Goal: Task Accomplishment & Management: Use online tool/utility

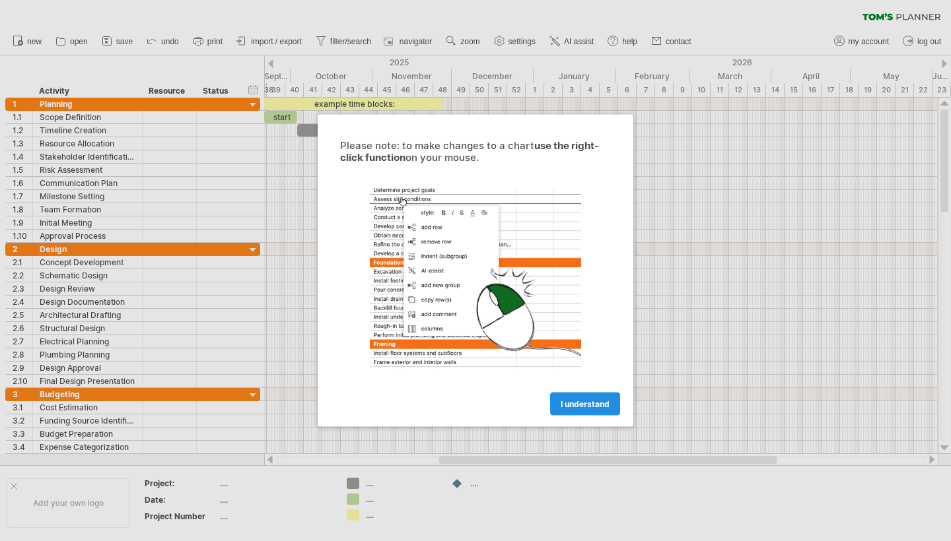
click at [578, 409] on span "I understand" at bounding box center [585, 404] width 49 height 10
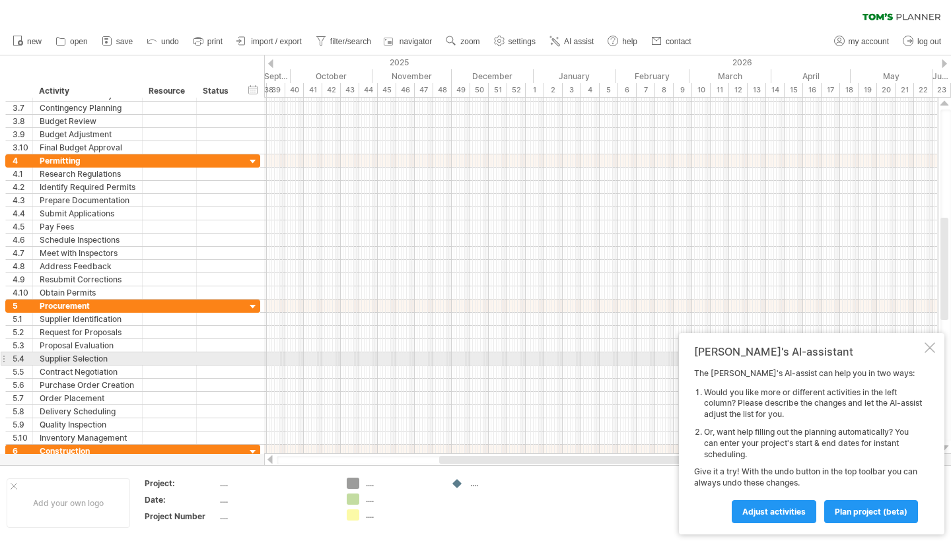
click at [926, 353] on div at bounding box center [929, 348] width 11 height 11
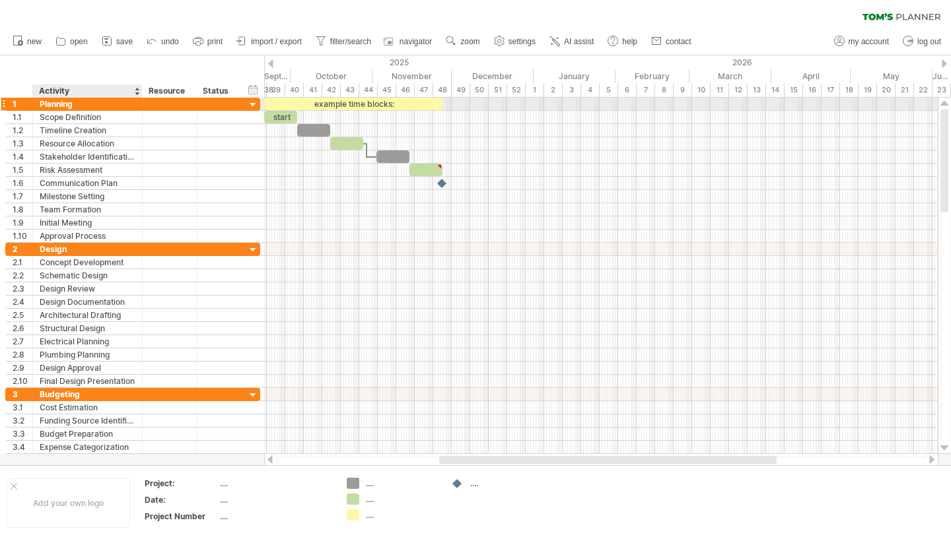
click at [75, 108] on div "Planning" at bounding box center [88, 104] width 96 height 13
click at [76, 107] on input "********" at bounding box center [88, 104] width 96 height 13
type input "********"
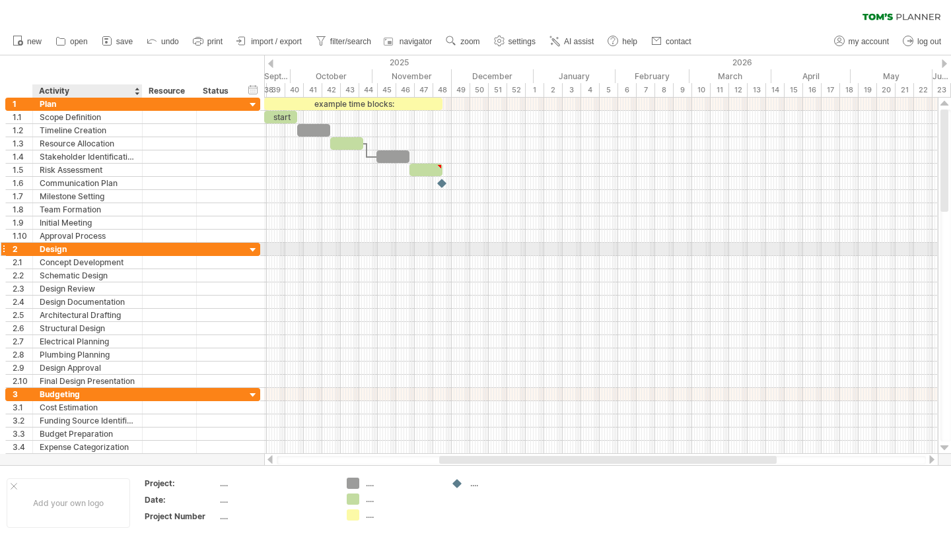
click at [59, 247] on div "Design" at bounding box center [88, 249] width 96 height 13
click at [65, 252] on input "******" at bounding box center [88, 249] width 96 height 13
type input "**"
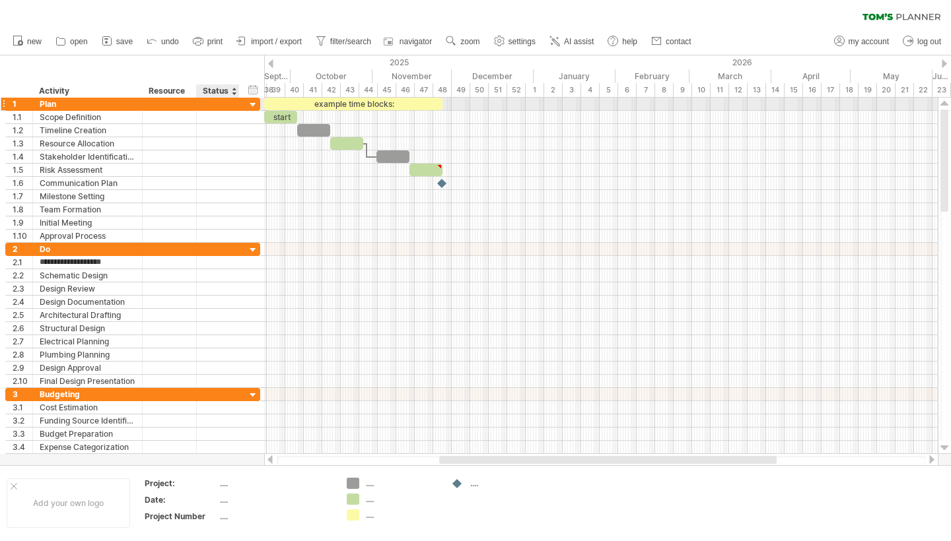
click at [250, 103] on div at bounding box center [253, 105] width 13 height 13
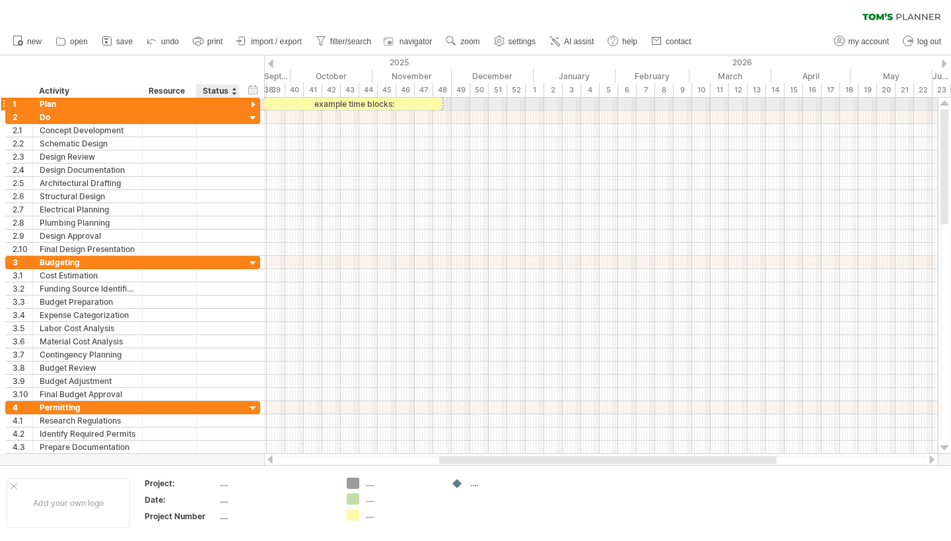
click at [252, 107] on div at bounding box center [253, 105] width 13 height 13
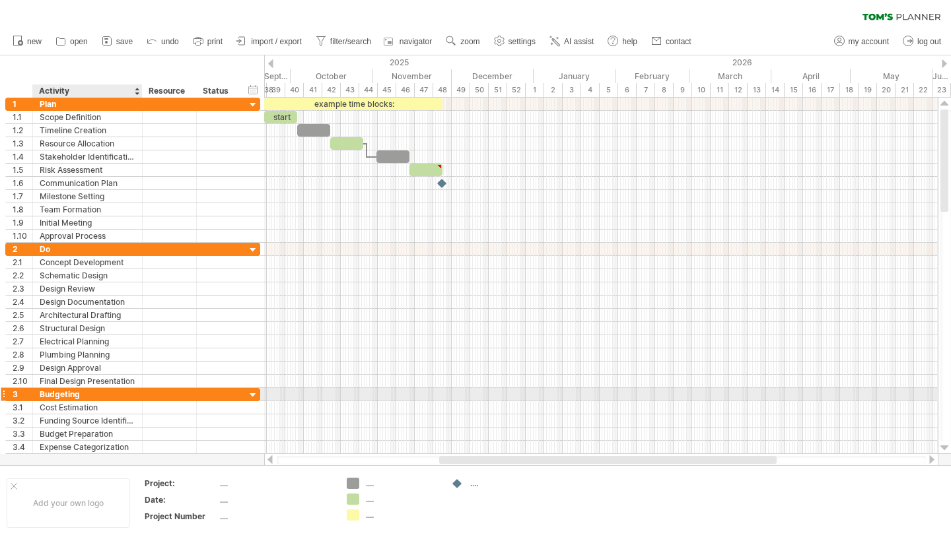
click at [92, 398] on div "Budgeting" at bounding box center [88, 394] width 96 height 13
click at [87, 397] on input "*********" at bounding box center [88, 394] width 96 height 13
type input "*"
type input "**"
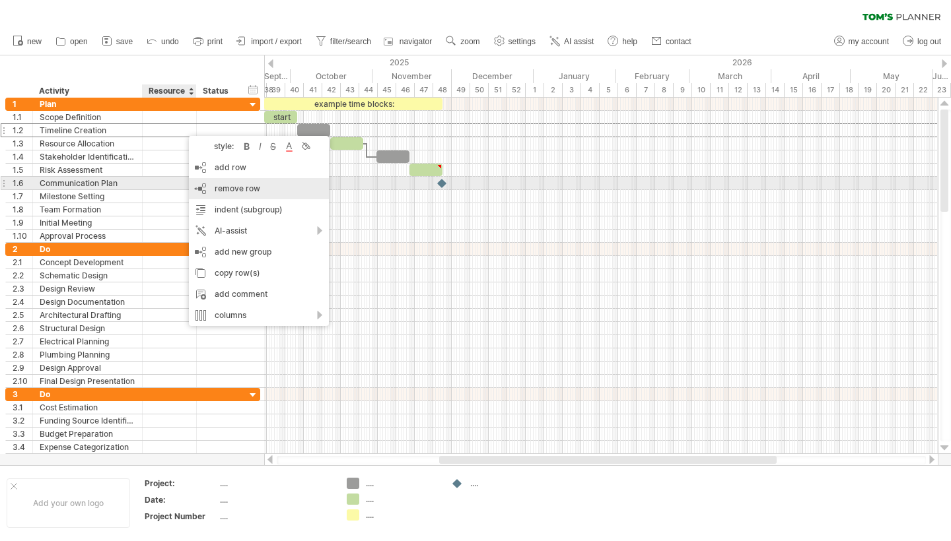
click at [220, 187] on span "remove row" at bounding box center [238, 189] width 46 height 10
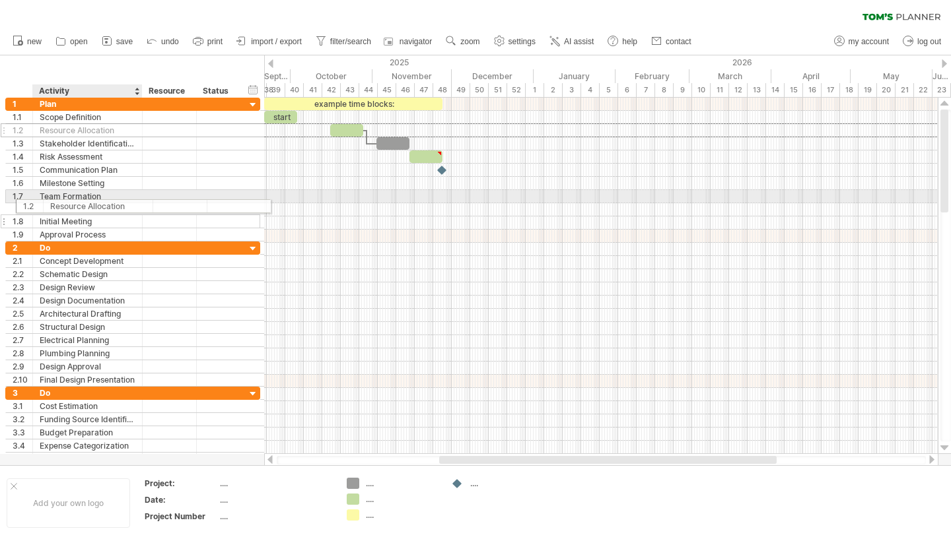
drag, startPoint x: 119, startPoint y: 133, endPoint x: 125, endPoint y: 204, distance: 71.6
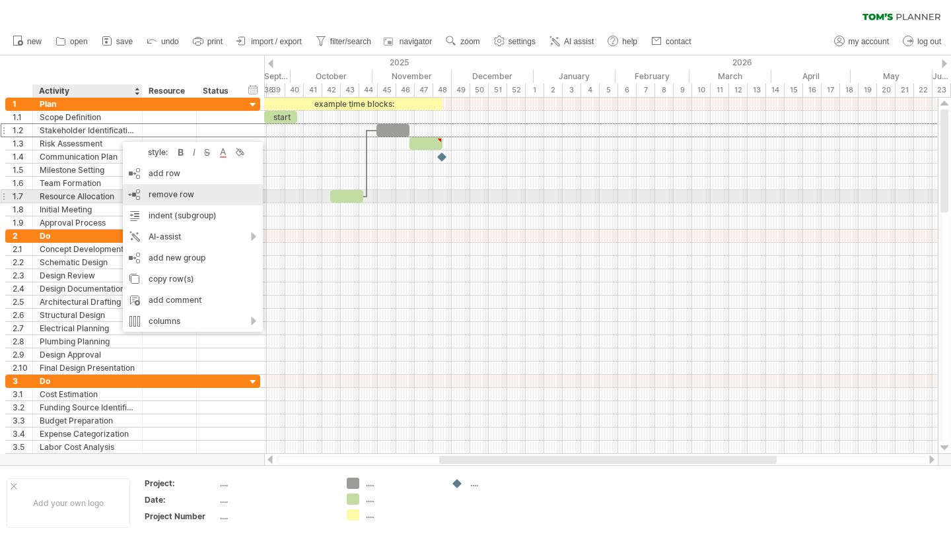
click at [157, 191] on span "remove row" at bounding box center [172, 194] width 46 height 10
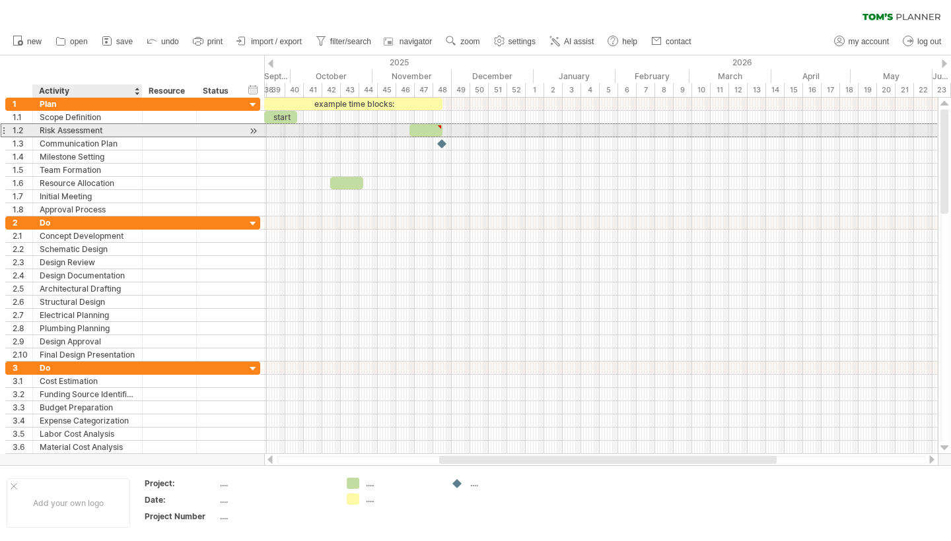
click at [94, 131] on div "Risk Assessment" at bounding box center [88, 130] width 96 height 13
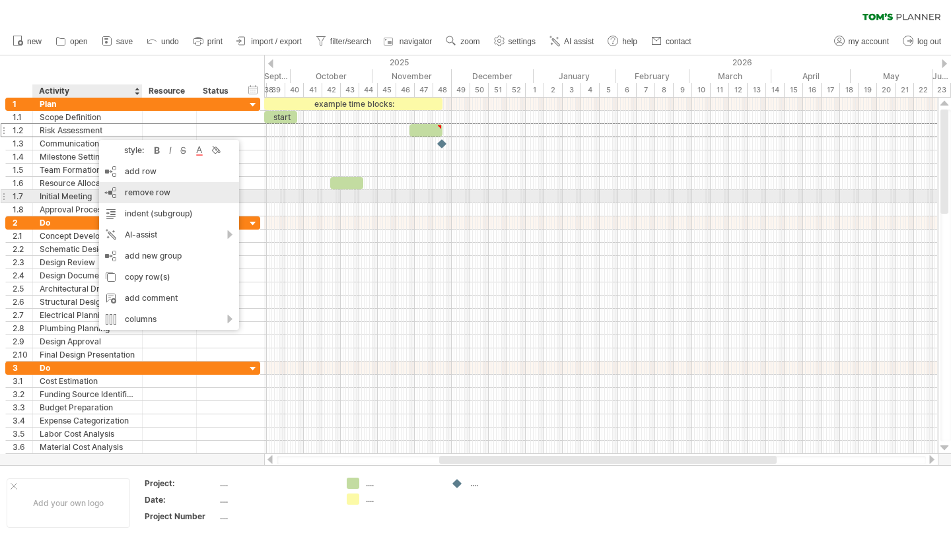
click at [127, 193] on span "remove row" at bounding box center [148, 193] width 46 height 10
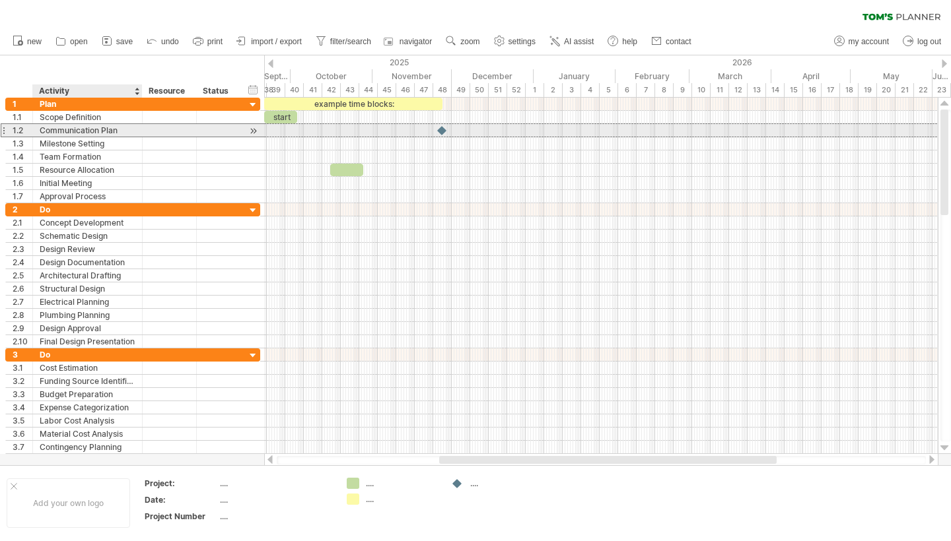
click at [105, 132] on div "Communication Plan" at bounding box center [88, 130] width 96 height 13
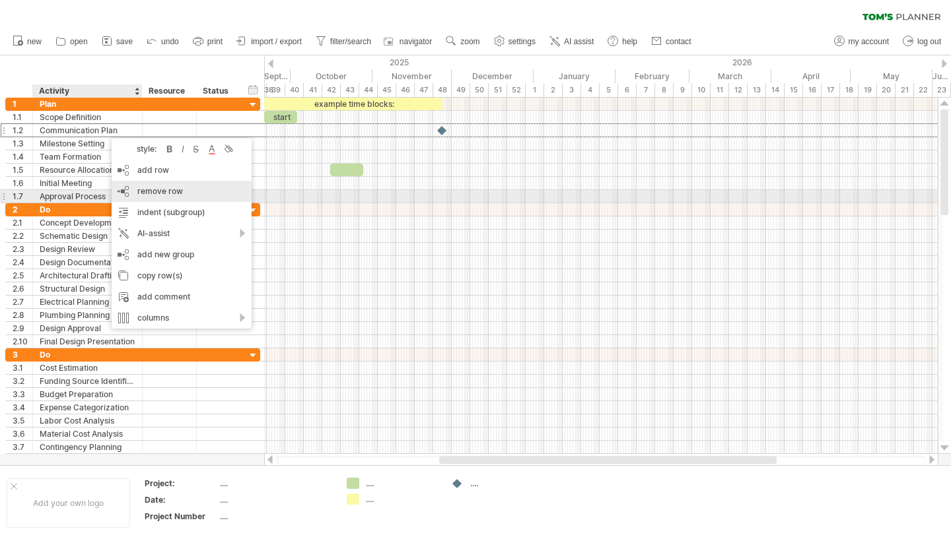
click at [145, 197] on div "remove row remove selected rows" at bounding box center [182, 191] width 140 height 21
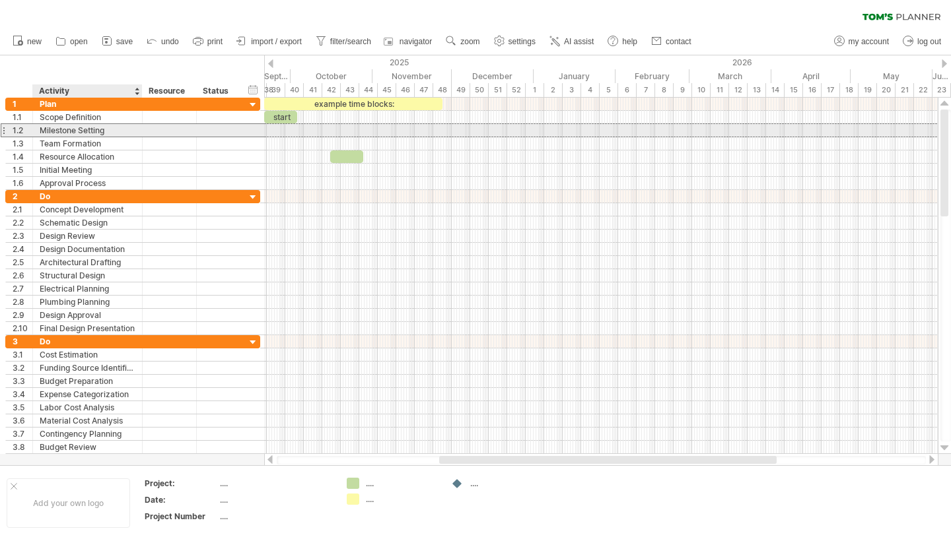
click at [85, 135] on div "Milestone Setting" at bounding box center [88, 130] width 96 height 13
drag, startPoint x: 85, startPoint y: 135, endPoint x: 90, endPoint y: 144, distance: 10.6
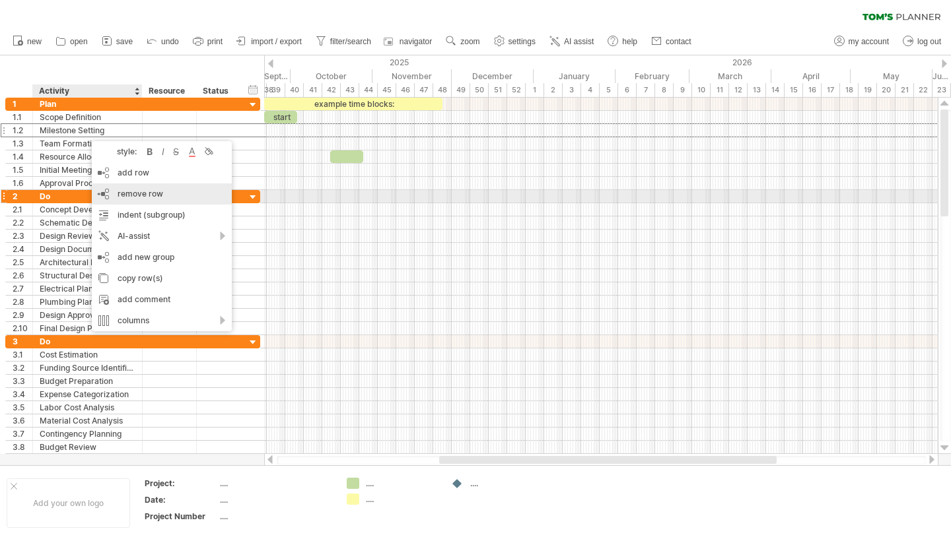
click at [120, 191] on span "remove row" at bounding box center [141, 194] width 46 height 10
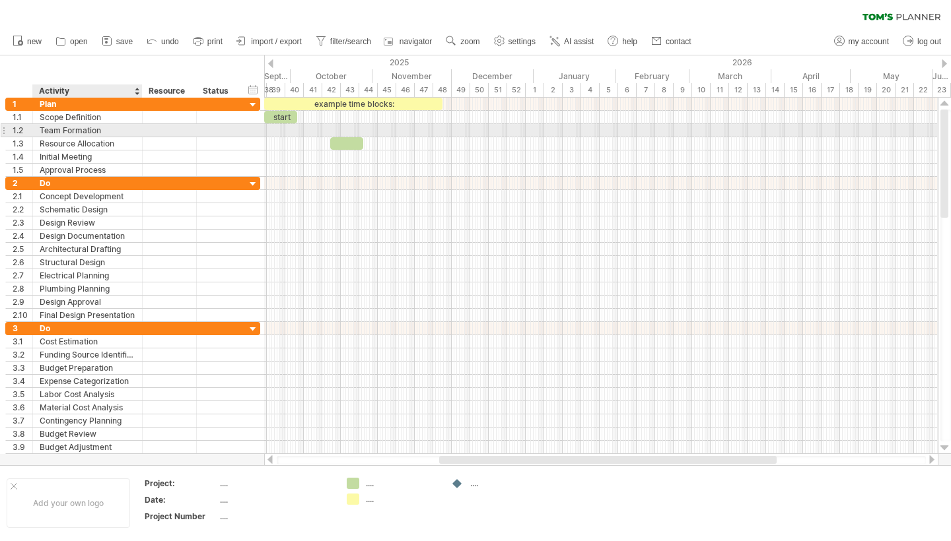
click at [90, 132] on div "Team Formation" at bounding box center [88, 130] width 96 height 13
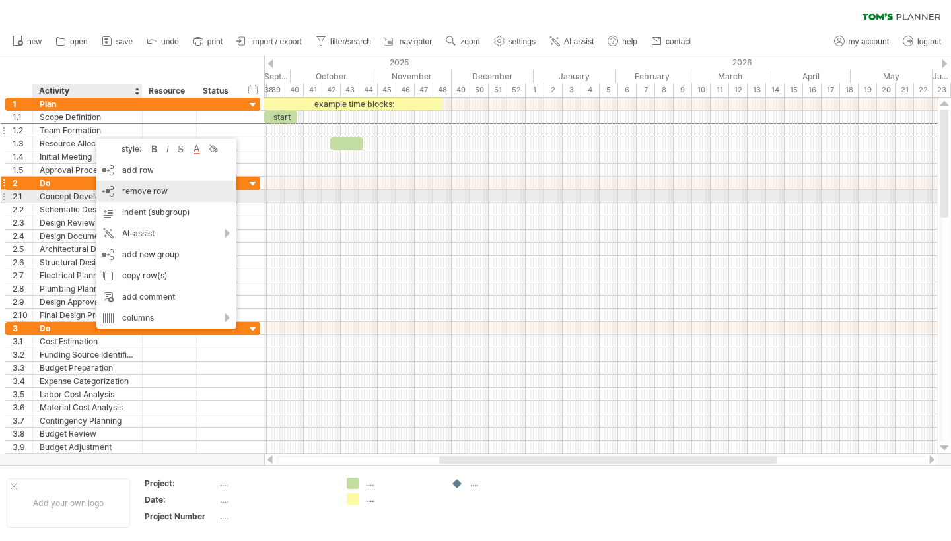
drag, startPoint x: 127, startPoint y: 193, endPoint x: 103, endPoint y: 164, distance: 38.0
click at [127, 193] on span "remove row" at bounding box center [145, 191] width 46 height 10
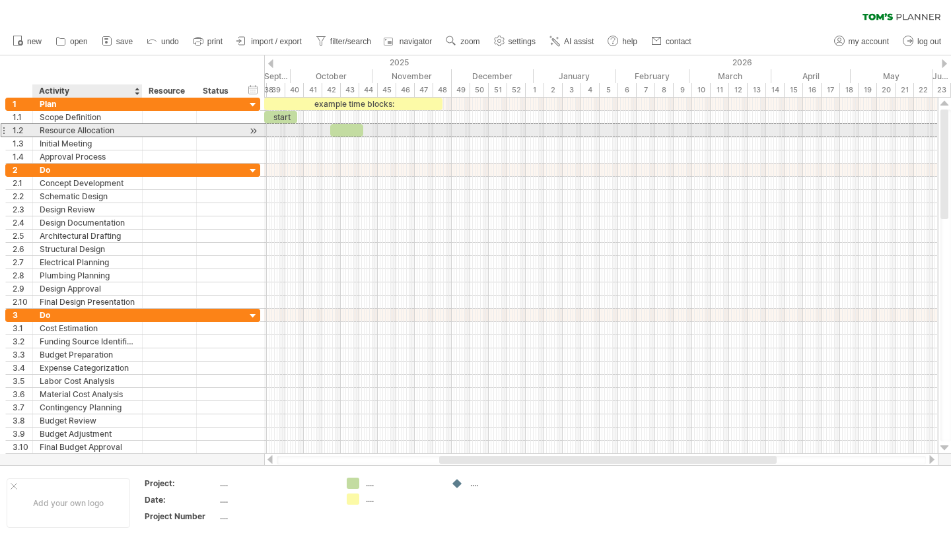
click at [79, 133] on div "Resource Allocation" at bounding box center [88, 130] width 96 height 13
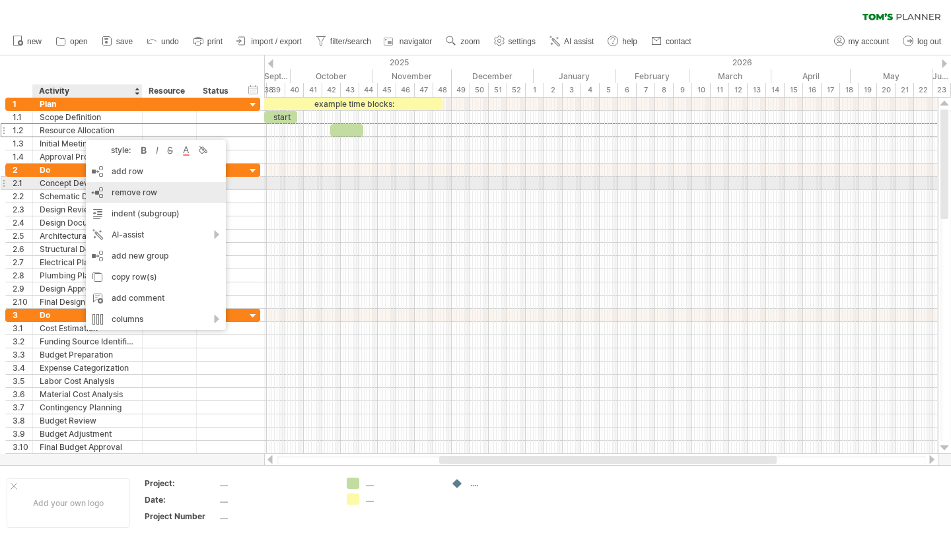
click at [118, 189] on span "remove row" at bounding box center [135, 193] width 46 height 10
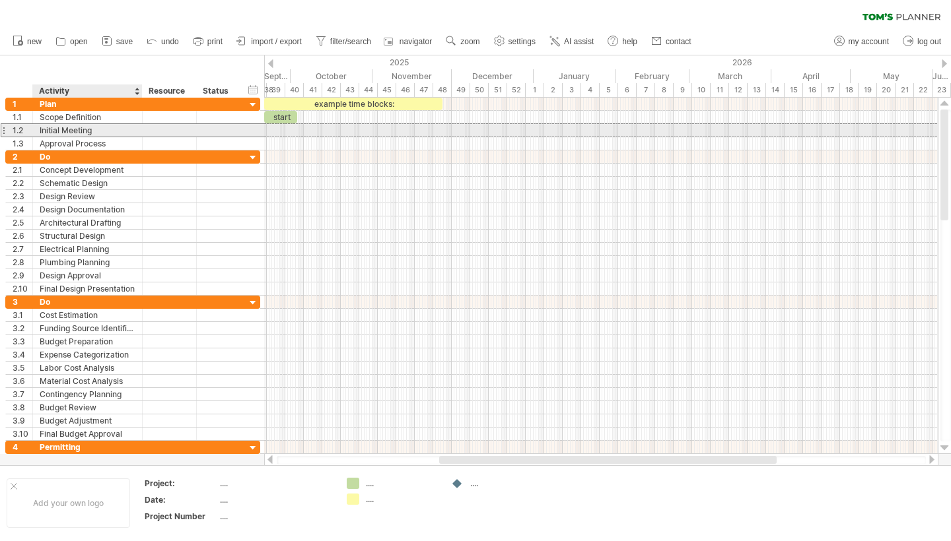
click at [88, 129] on div "Initial Meeting" at bounding box center [88, 130] width 96 height 13
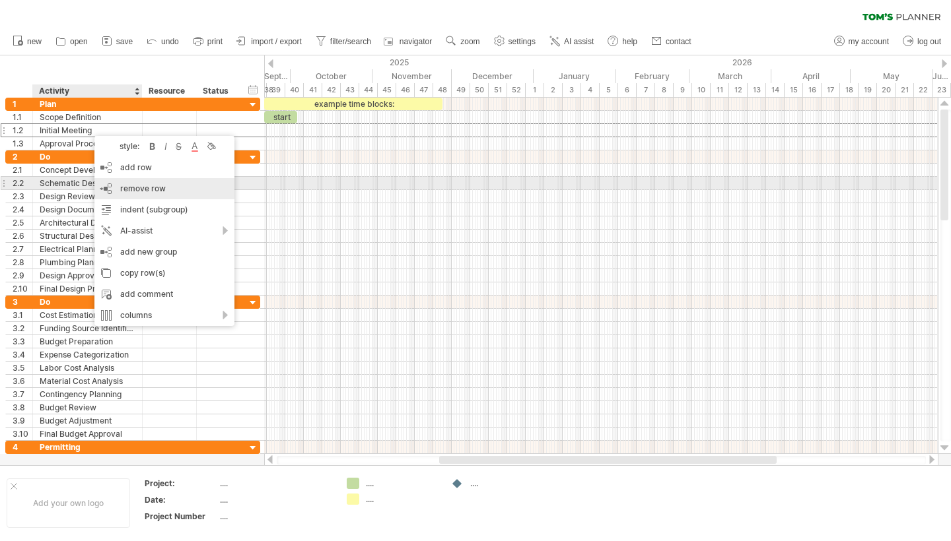
click at [129, 186] on span "remove row" at bounding box center [143, 189] width 46 height 10
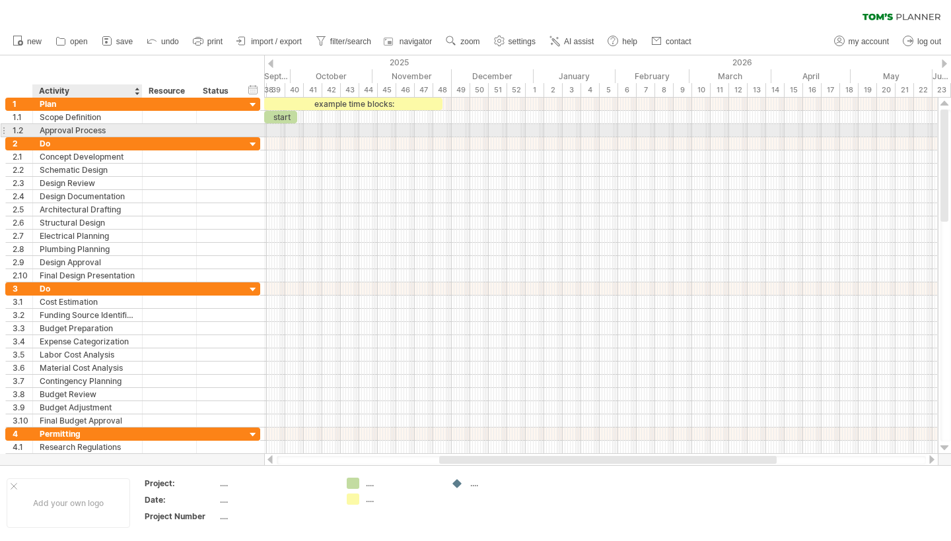
click at [94, 132] on div "Approval Process" at bounding box center [88, 130] width 96 height 13
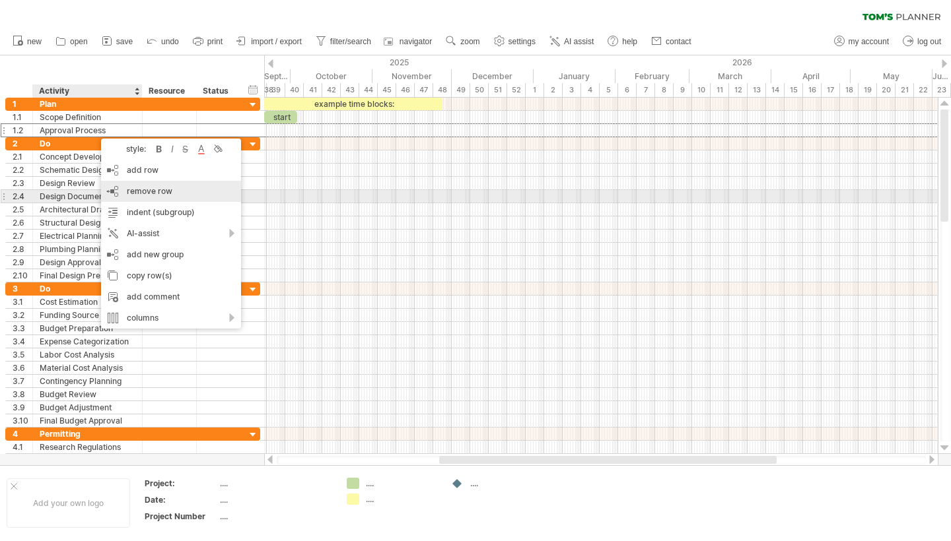
click at [143, 197] on div "remove row remove selected rows" at bounding box center [171, 191] width 140 height 21
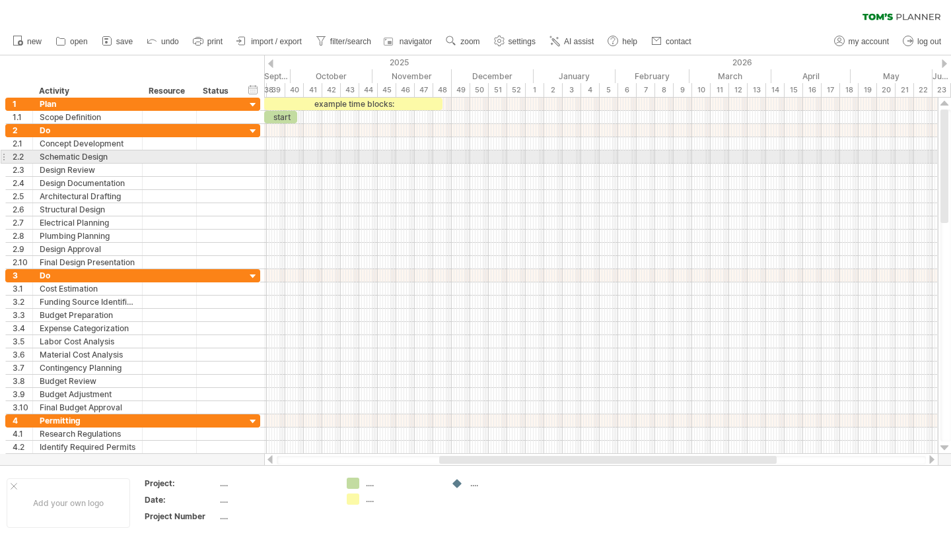
click at [9, 156] on div "2.2" at bounding box center [19, 157] width 27 height 13
click at [6, 157] on div "2.2" at bounding box center [19, 157] width 27 height 13
click at [5, 157] on div at bounding box center [3, 157] width 5 height 14
click at [81, 161] on div "Schematic Design" at bounding box center [88, 157] width 96 height 13
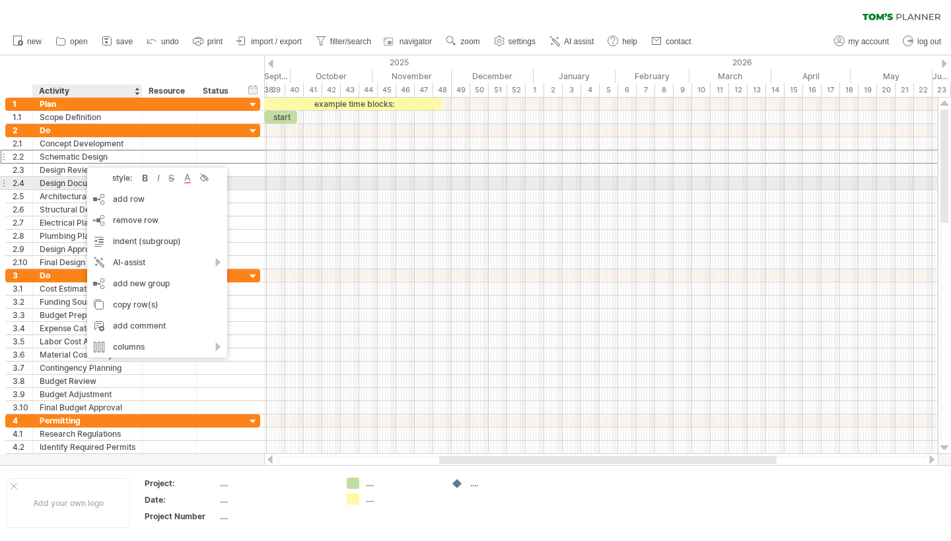
click at [61, 180] on div "Design Documentation" at bounding box center [88, 183] width 96 height 13
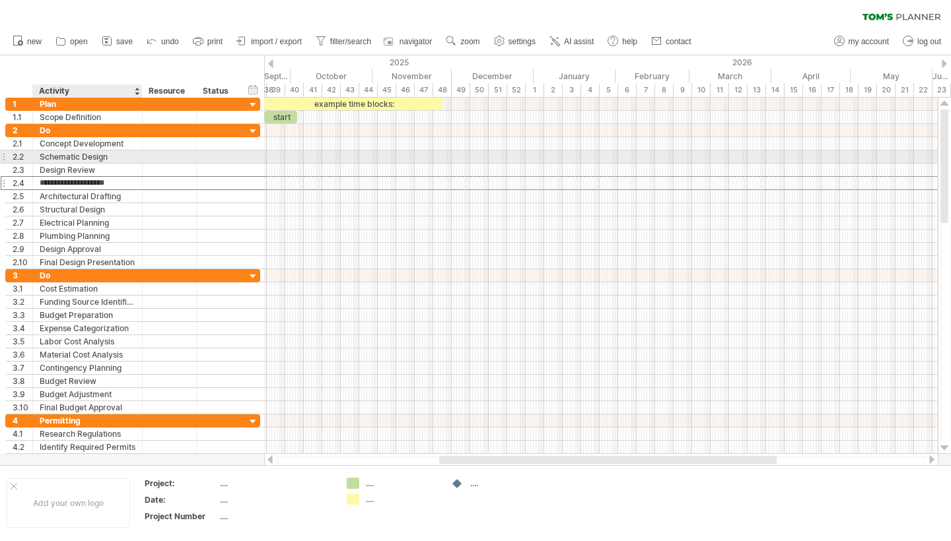
click at [64, 157] on div "Schematic Design" at bounding box center [88, 157] width 96 height 13
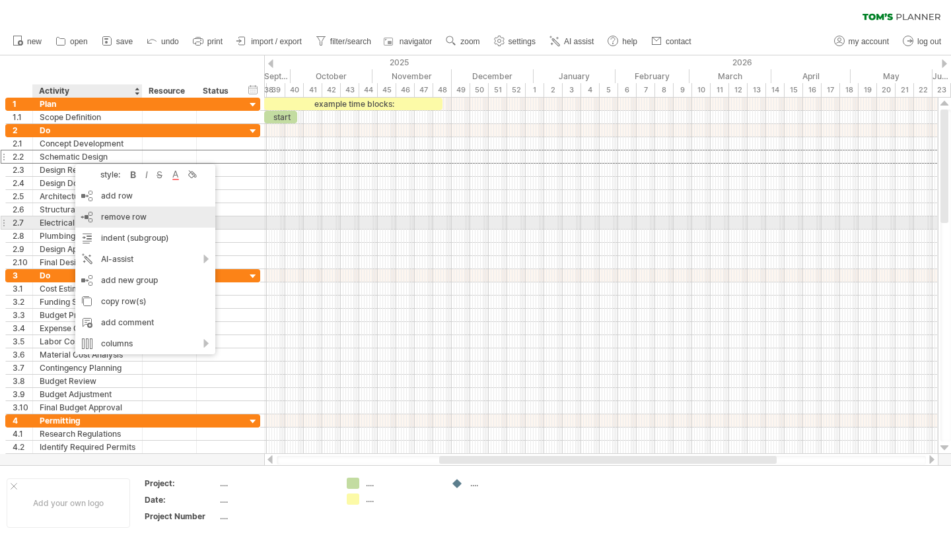
click at [98, 223] on div "remove row remove selected rows" at bounding box center [145, 217] width 140 height 21
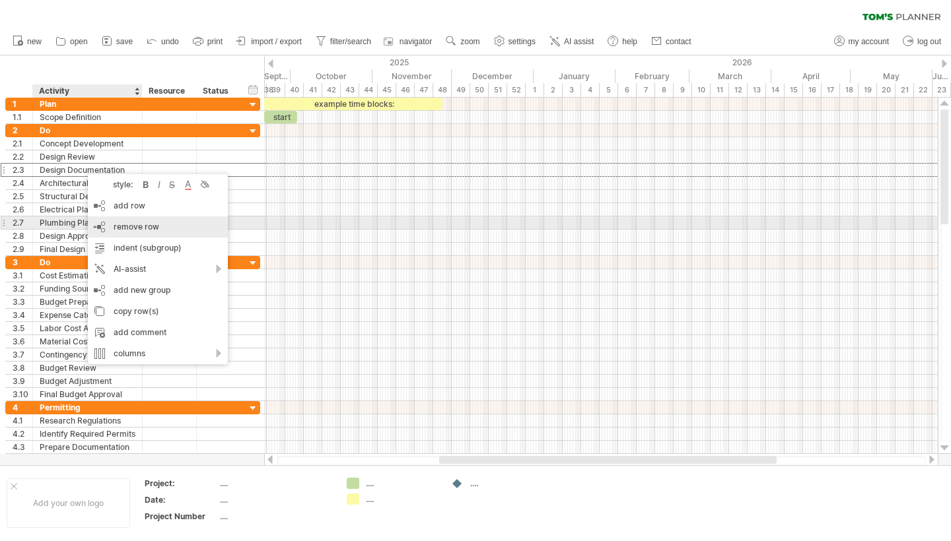
click at [108, 223] on div "remove row remove selected rows" at bounding box center [158, 227] width 140 height 21
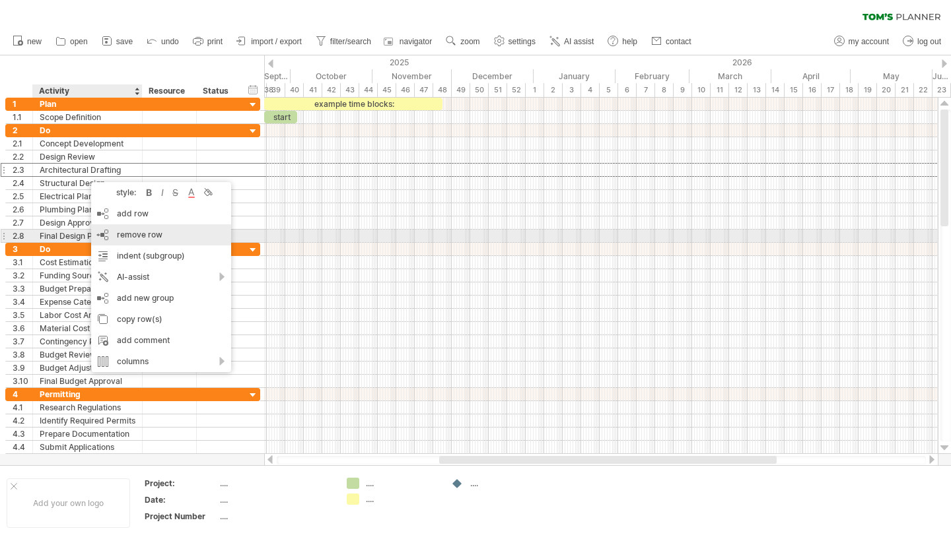
click at [110, 232] on div "remove row remove selected rows" at bounding box center [161, 234] width 140 height 21
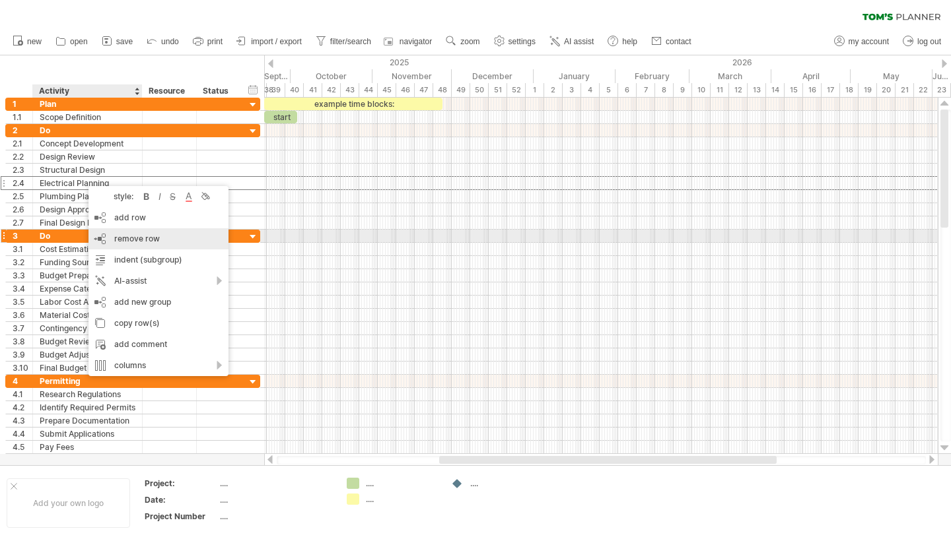
click at [108, 231] on div "remove row remove selected rows" at bounding box center [158, 238] width 140 height 21
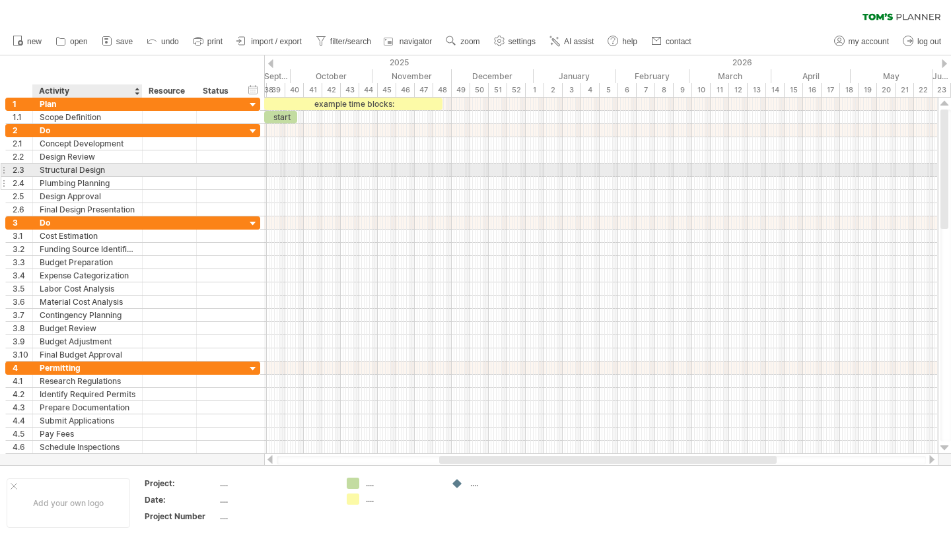
drag, startPoint x: 75, startPoint y: 166, endPoint x: 81, endPoint y: 178, distance: 13.9
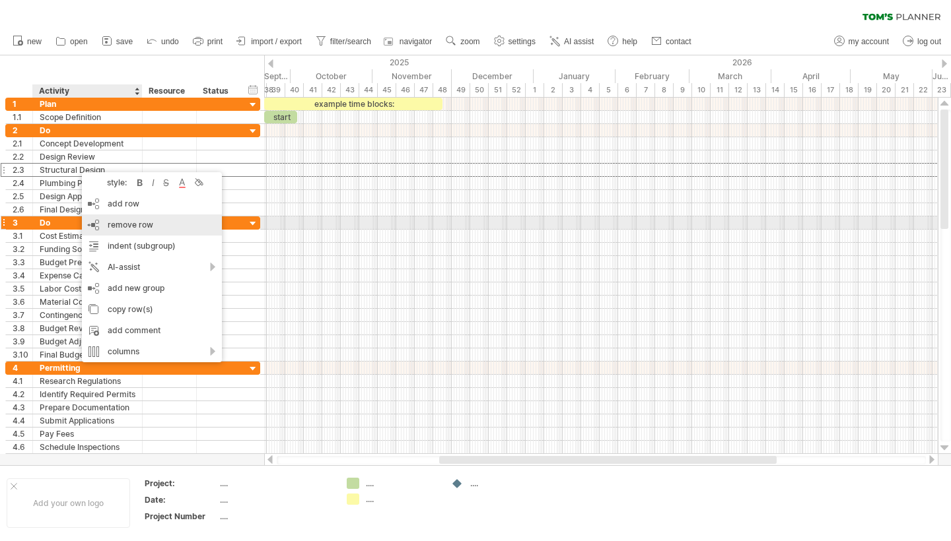
drag, startPoint x: 112, startPoint y: 223, endPoint x: 98, endPoint y: 205, distance: 23.5
click at [112, 223] on span "remove row" at bounding box center [131, 225] width 46 height 10
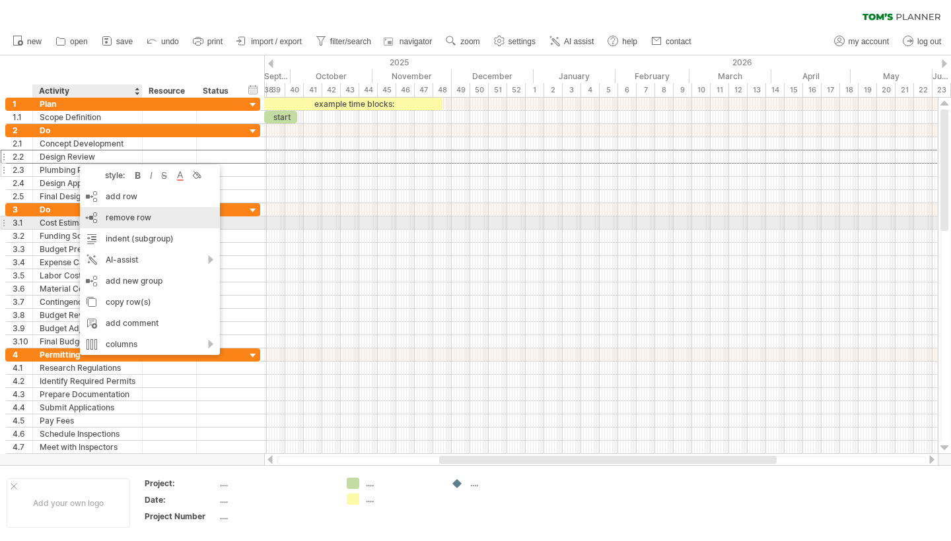
drag, startPoint x: 102, startPoint y: 219, endPoint x: 70, endPoint y: 159, distance: 67.7
click at [102, 218] on div "remove row remove selected rows" at bounding box center [150, 217] width 140 height 21
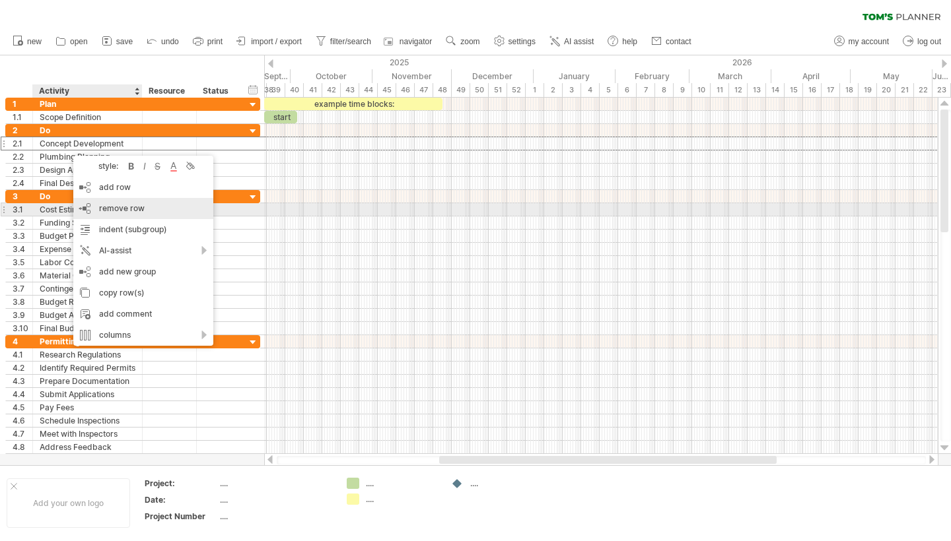
click at [106, 213] on div "remove row remove selected rows" at bounding box center [143, 208] width 140 height 21
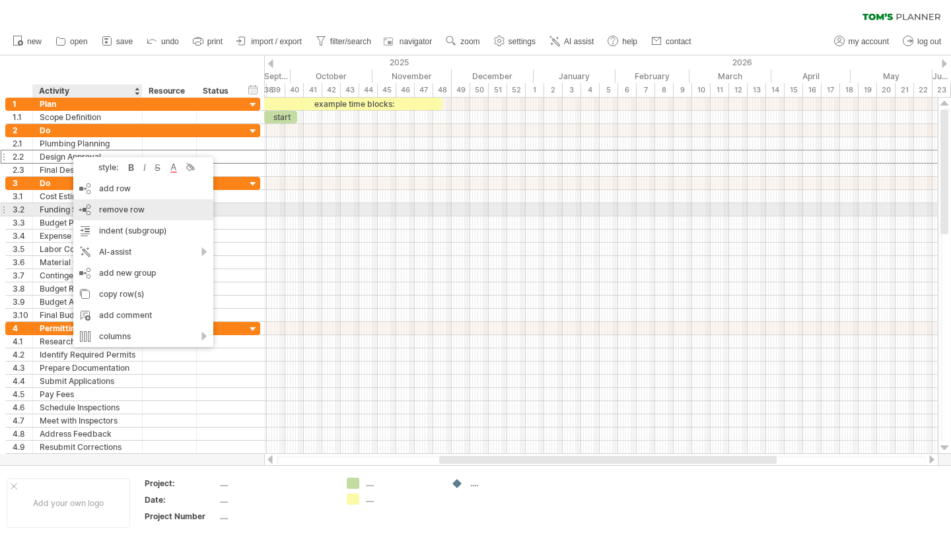
click at [99, 208] on span "remove row" at bounding box center [122, 210] width 46 height 10
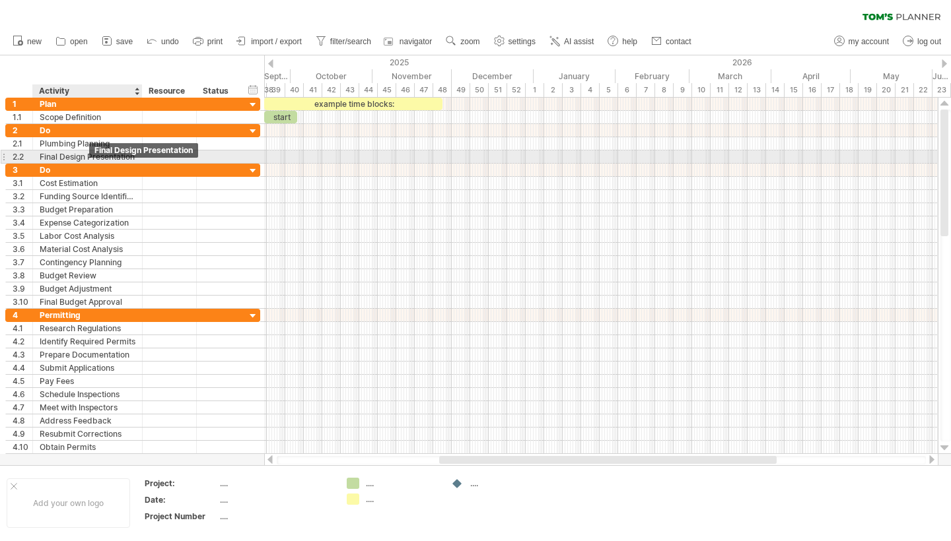
click at [86, 156] on div "Final Design Presentation" at bounding box center [88, 157] width 96 height 13
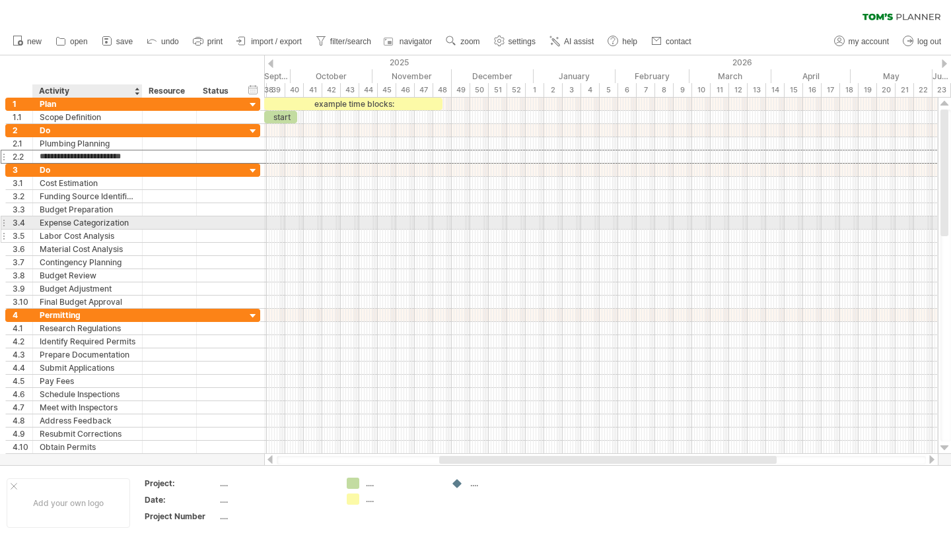
click at [116, 232] on div "Labor Cost Analysis" at bounding box center [88, 236] width 96 height 13
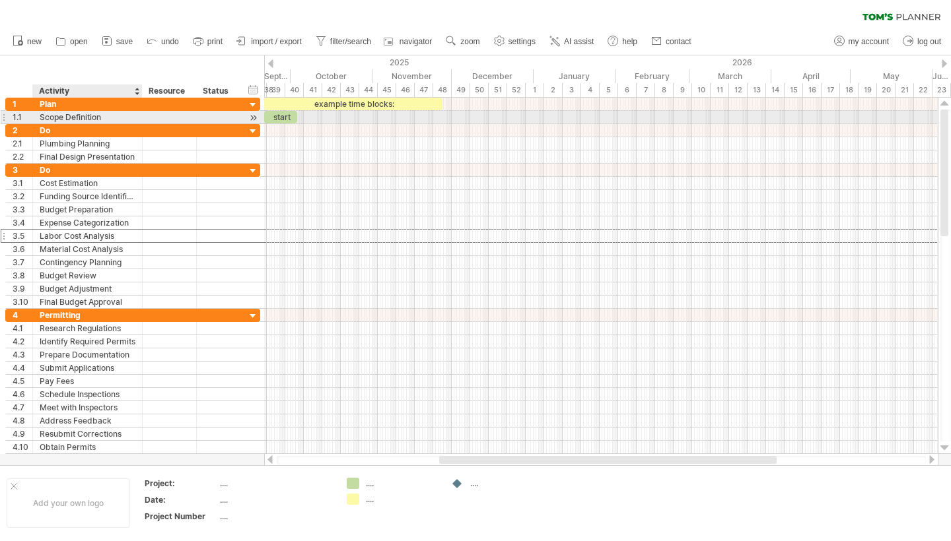
click at [111, 116] on div "Scope Definition" at bounding box center [88, 117] width 96 height 13
click at [111, 116] on input "**********" at bounding box center [88, 117] width 96 height 13
type input "*"
click at [71, 115] on div at bounding box center [88, 117] width 96 height 13
click at [0, 0] on input "text" at bounding box center [0, 0] width 0 height 0
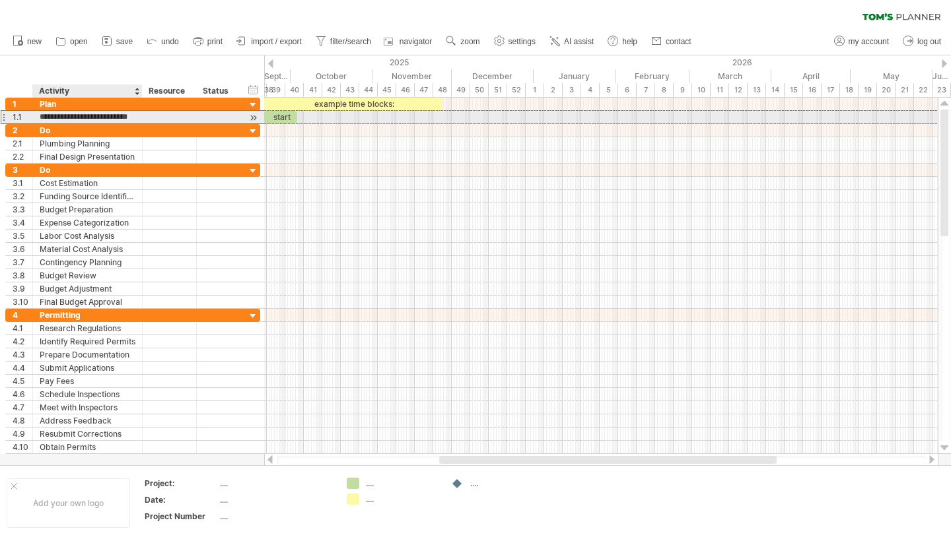
type input "**********"
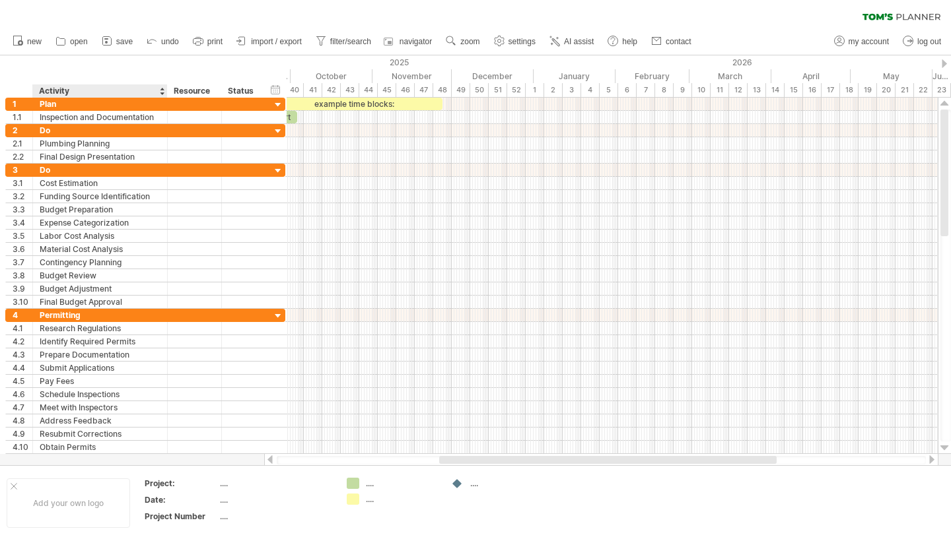
drag, startPoint x: 140, startPoint y: 91, endPoint x: 165, endPoint y: 90, distance: 25.1
click at [165, 90] on div at bounding box center [166, 91] width 5 height 13
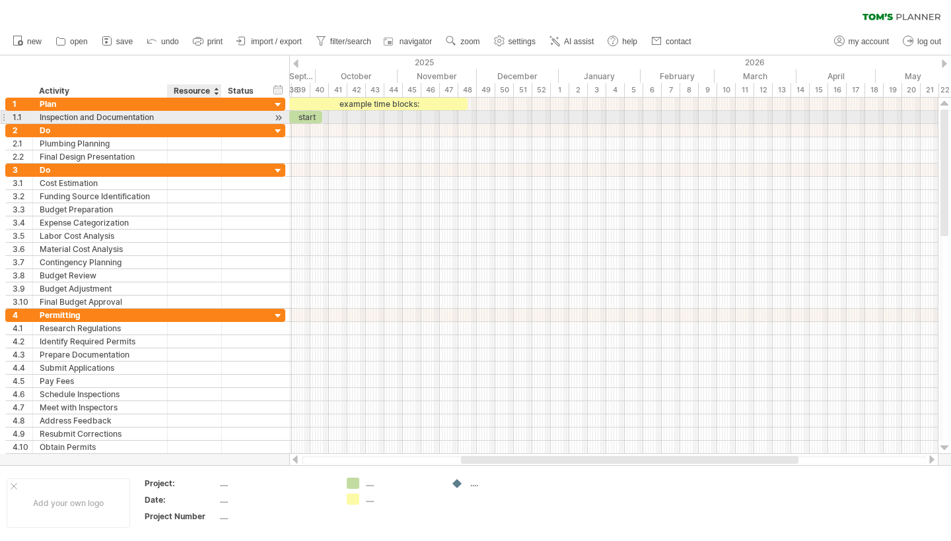
click at [205, 117] on div at bounding box center [194, 117] width 40 height 13
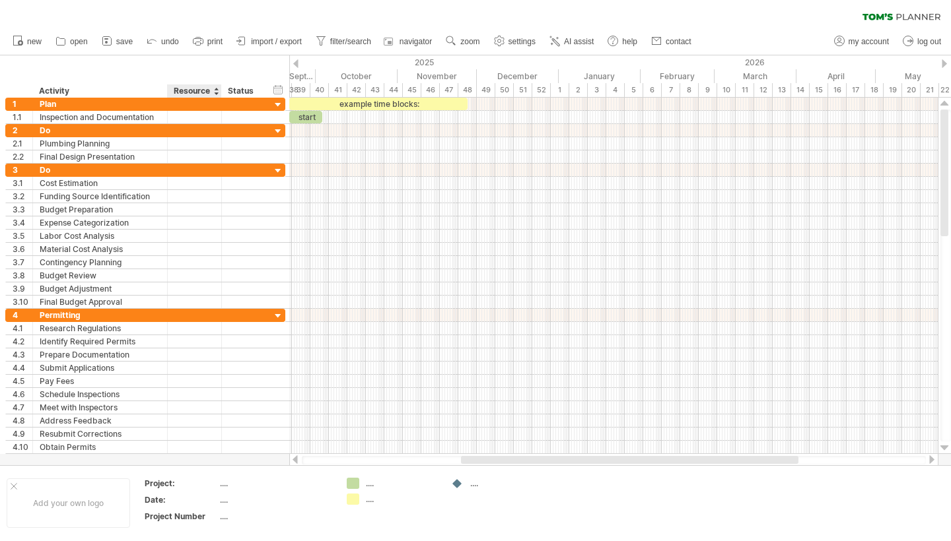
click at [213, 94] on div "Resource" at bounding box center [194, 91] width 40 height 13
click at [216, 94] on div at bounding box center [215, 91] width 5 height 13
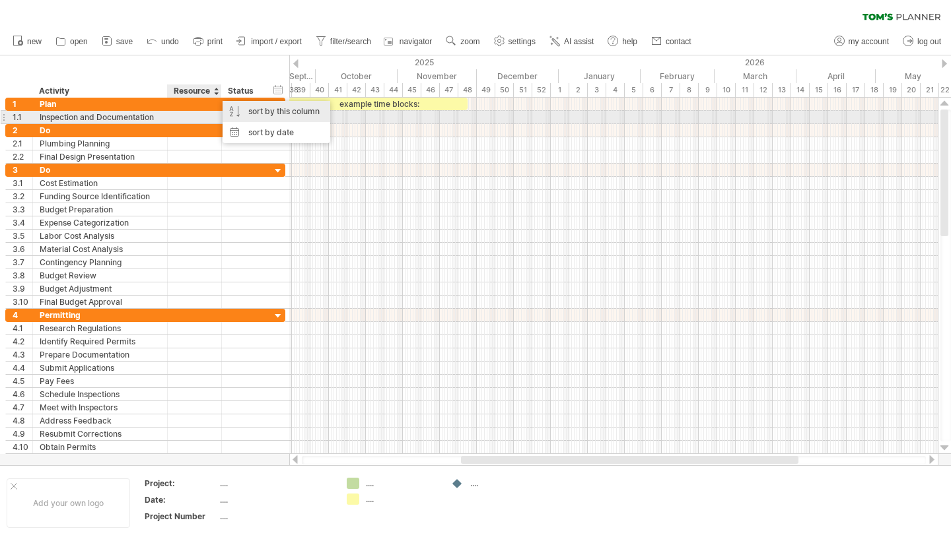
click at [224, 117] on div "sort by this column" at bounding box center [277, 111] width 108 height 21
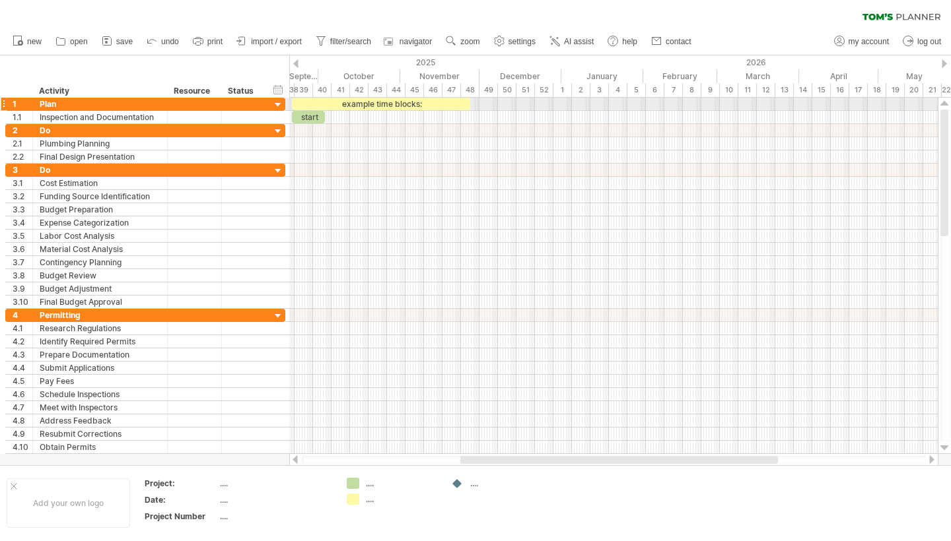
click at [354, 105] on div "example time blocks:" at bounding box center [381, 104] width 178 height 13
click at [354, 105] on div "**********" at bounding box center [381, 104] width 178 height 13
click at [421, 101] on div "**********" at bounding box center [381, 104] width 178 height 13
click at [506, 104] on div at bounding box center [613, 104] width 648 height 13
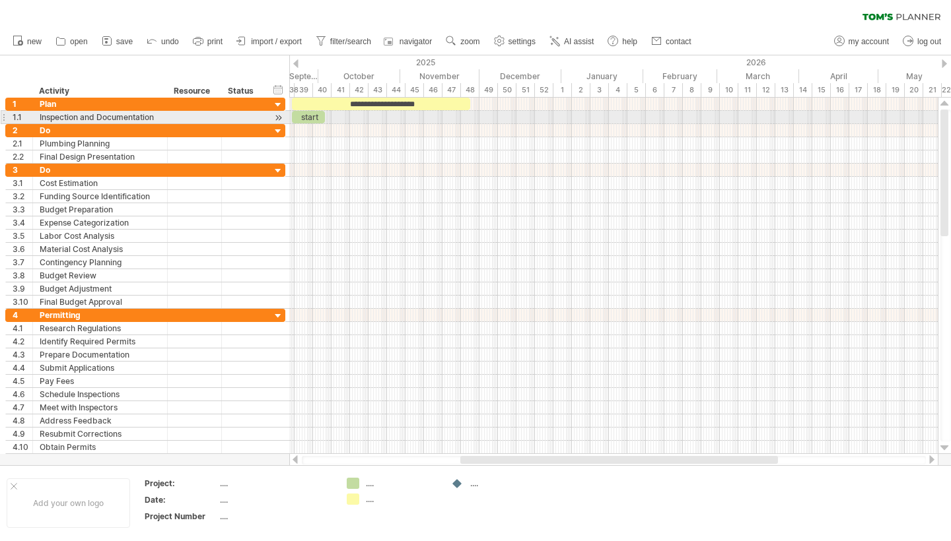
click at [302, 118] on div "start" at bounding box center [308, 117] width 33 height 13
click at [256, 120] on div at bounding box center [242, 117] width 29 height 13
click at [256, 120] on input "text" at bounding box center [242, 117] width 29 height 13
type input "**"
click at [212, 116] on div at bounding box center [194, 117] width 40 height 13
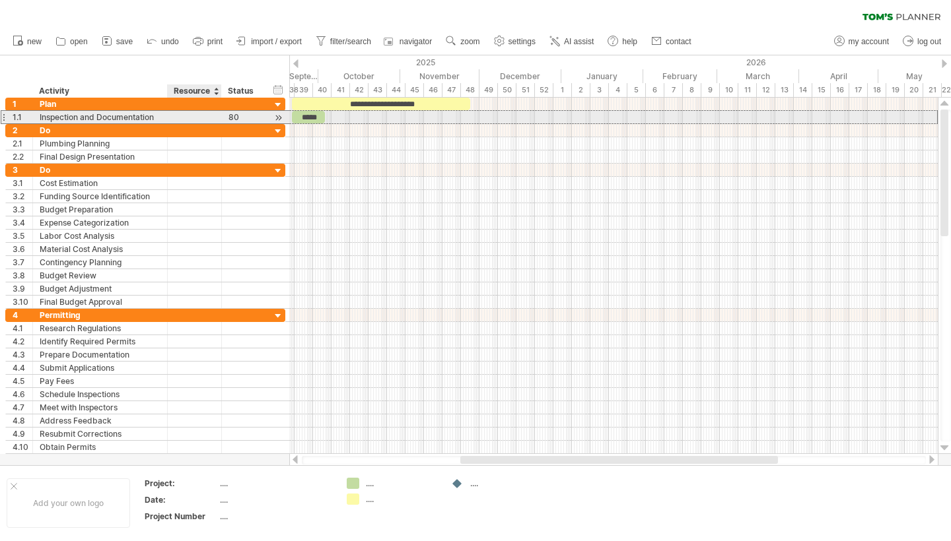
click at [212, 116] on input "text" at bounding box center [194, 117] width 40 height 13
type input "**********"
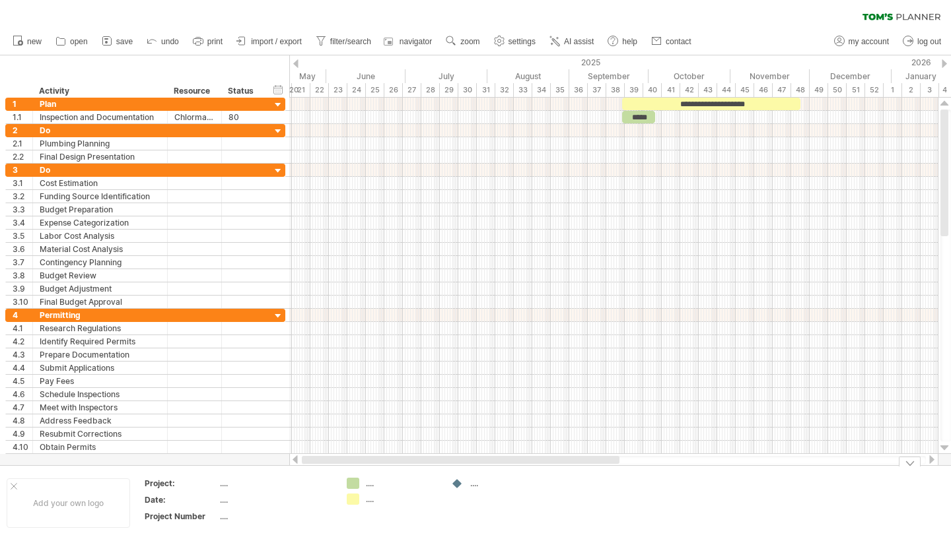
drag, startPoint x: 482, startPoint y: 462, endPoint x: 267, endPoint y: 467, distance: 215.3
click at [267, 467] on div "Trying to reach [DOMAIN_NAME] Connected again... 0% clear filter new 1" at bounding box center [475, 270] width 951 height 541
click at [310, 79] on div "May" at bounding box center [285, 76] width 82 height 14
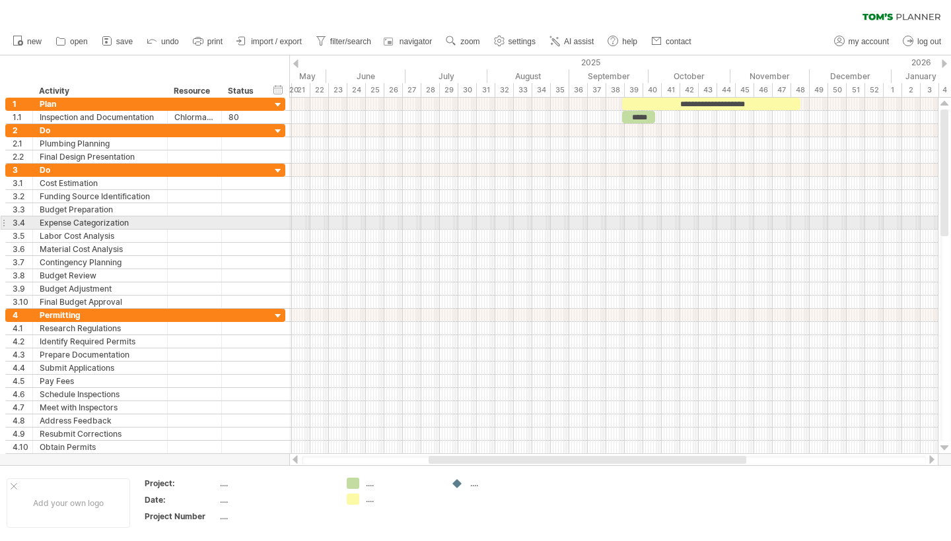
click at [464, 220] on div at bounding box center [613, 223] width 648 height 13
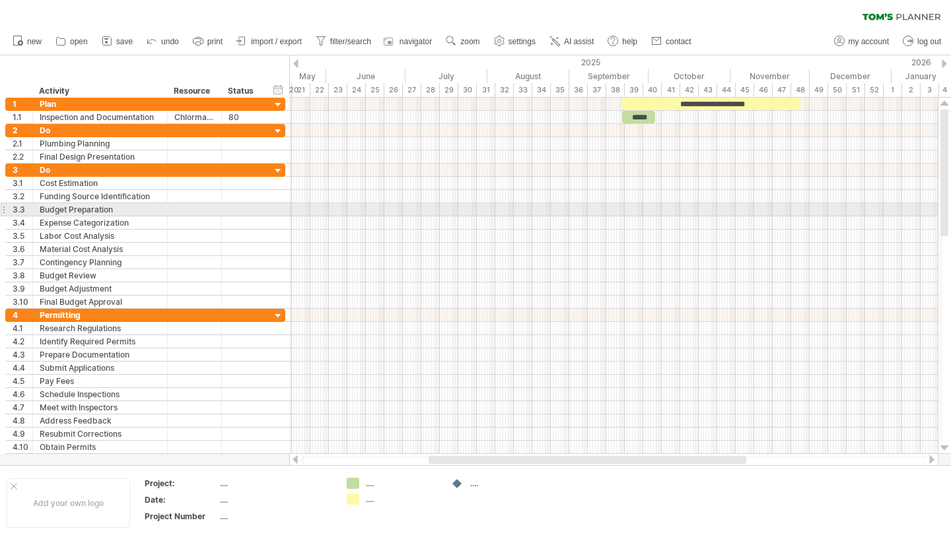
click at [646, 207] on div at bounding box center [613, 209] width 648 height 13
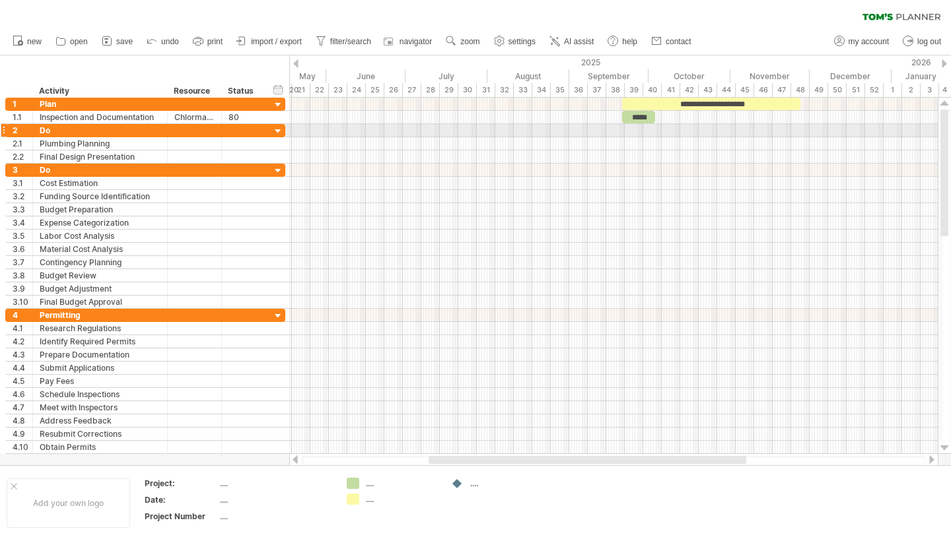
click at [653, 127] on div at bounding box center [613, 130] width 648 height 13
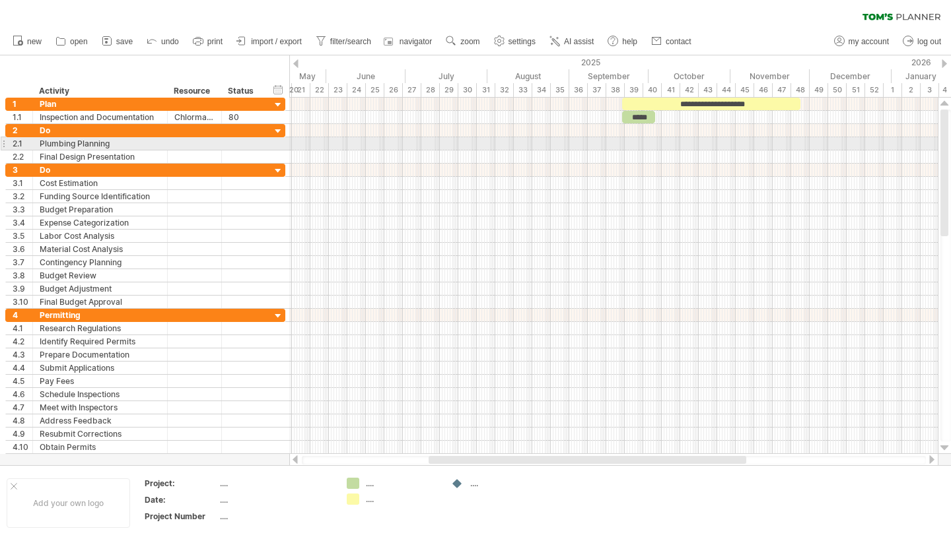
click at [526, 153] on div at bounding box center [613, 157] width 648 height 13
